Goal: Check status: Check status

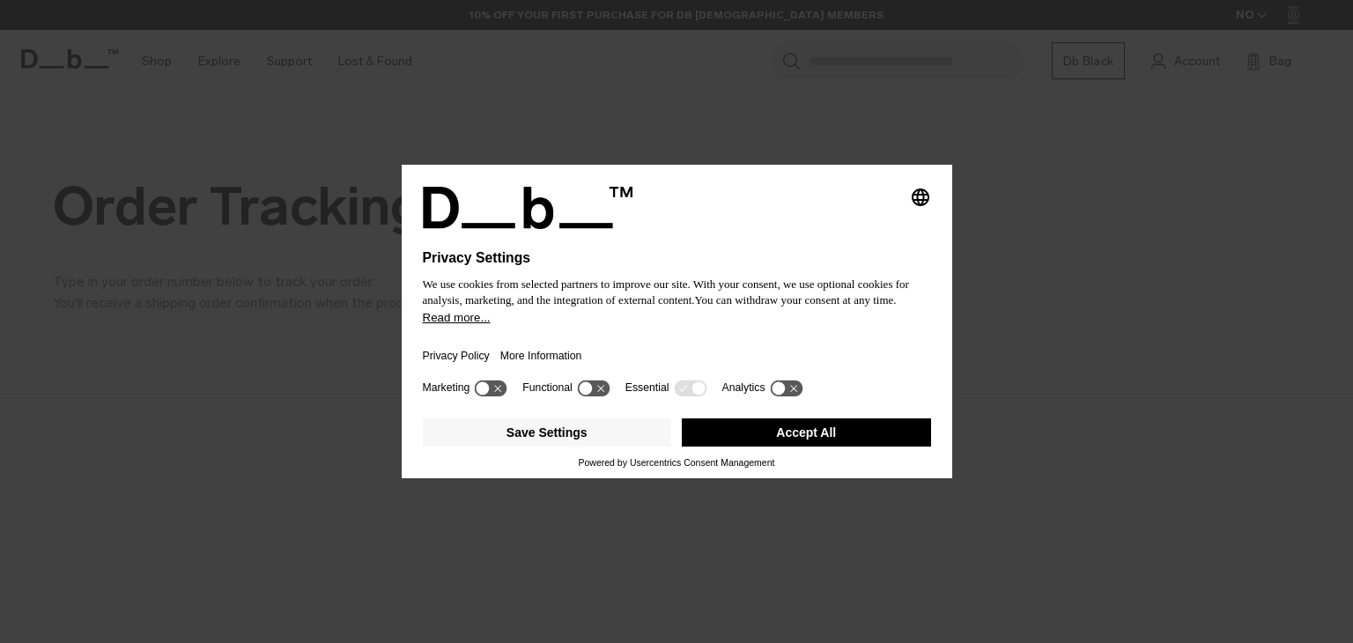
drag, startPoint x: 805, startPoint y: 441, endPoint x: 751, endPoint y: 416, distance: 59.9
click at [805, 441] on button "Accept All" at bounding box center [806, 432] width 249 height 28
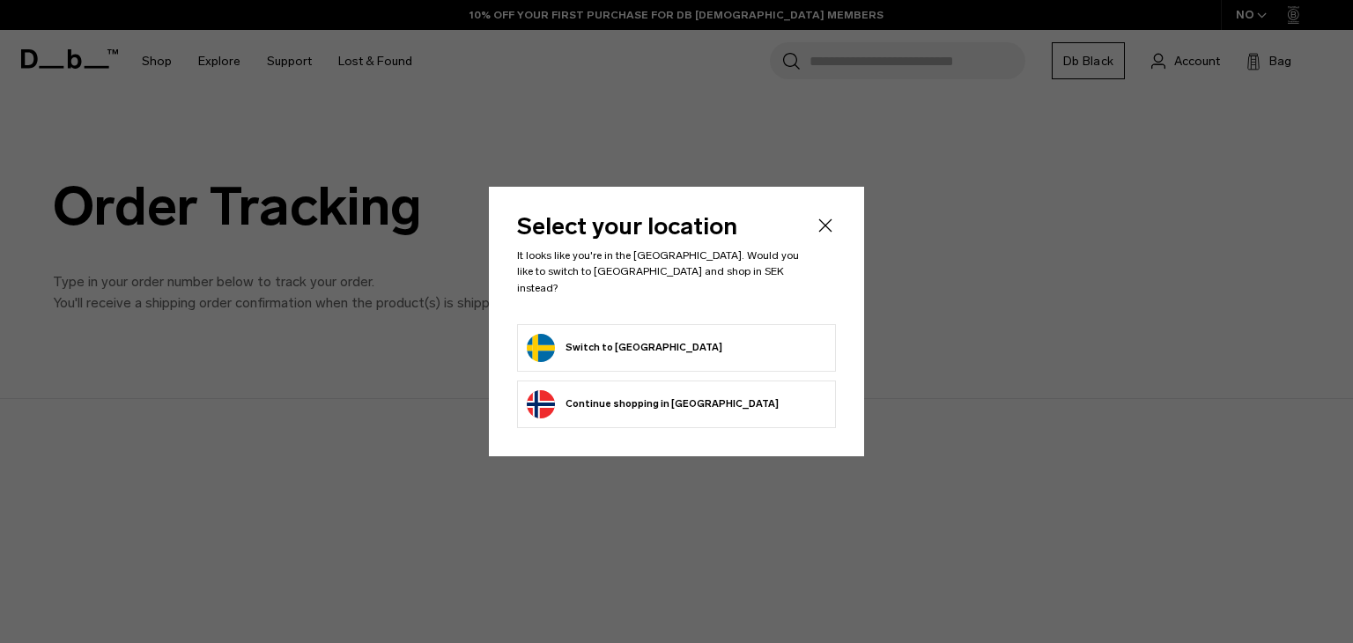
click at [611, 346] on button "Switch to Sweden" at bounding box center [625, 348] width 196 height 28
click at [601, 334] on button "Switch to [GEOGRAPHIC_DATA]" at bounding box center [625, 348] width 196 height 28
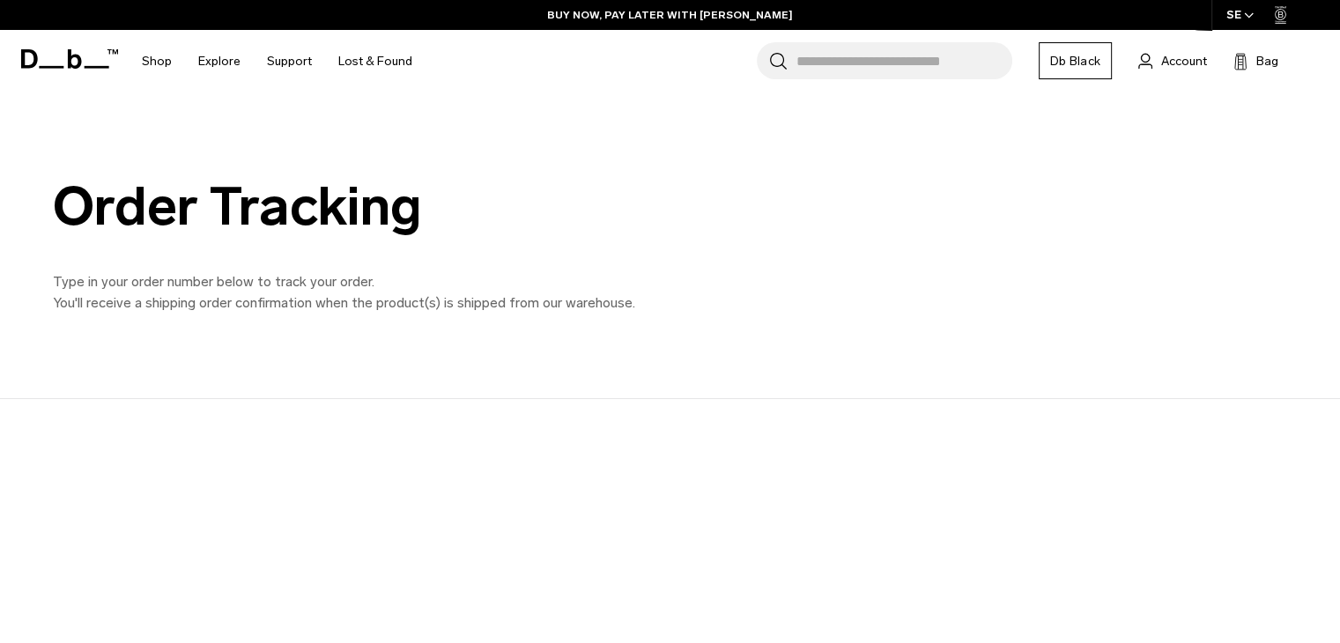
click at [54, 66] on icon at bounding box center [51, 67] width 25 height 3
